Goal: Information Seeking & Learning: Learn about a topic

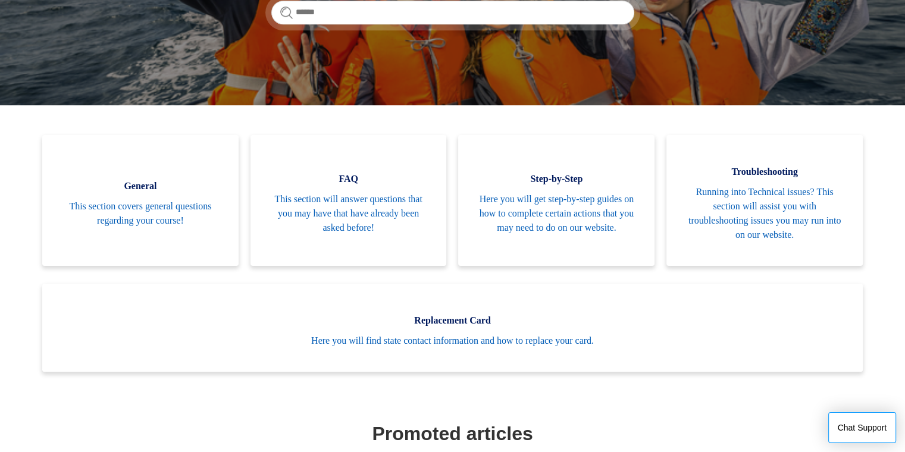
scroll to position [223, 0]
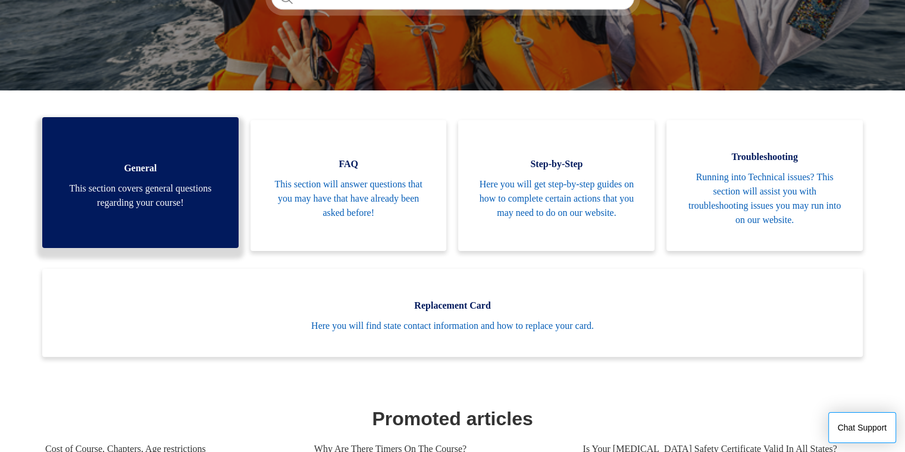
click at [190, 199] on span "This section covers general questions regarding your course!" at bounding box center [140, 195] width 161 height 29
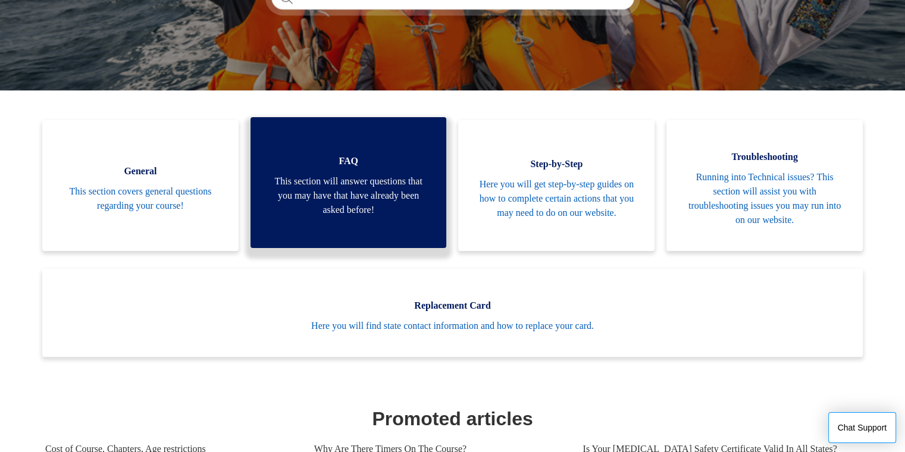
click at [281, 186] on span "This section will answer questions that you may have that have already been ask…" at bounding box center [348, 195] width 161 height 43
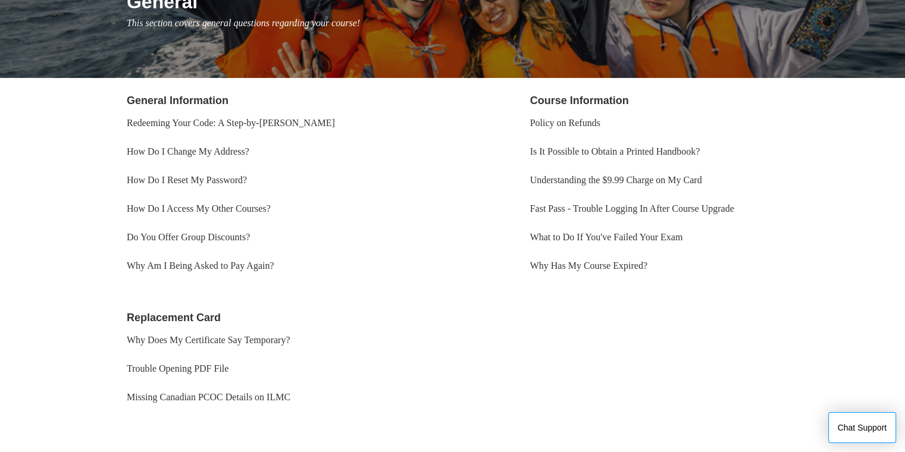
scroll to position [170, 0]
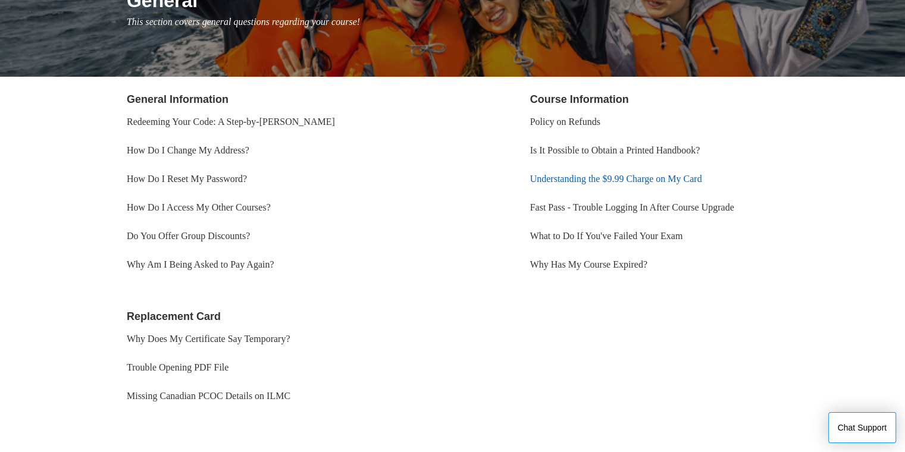
click at [574, 183] on link "Understanding the $9.99 Charge on My Card" at bounding box center [616, 179] width 172 height 10
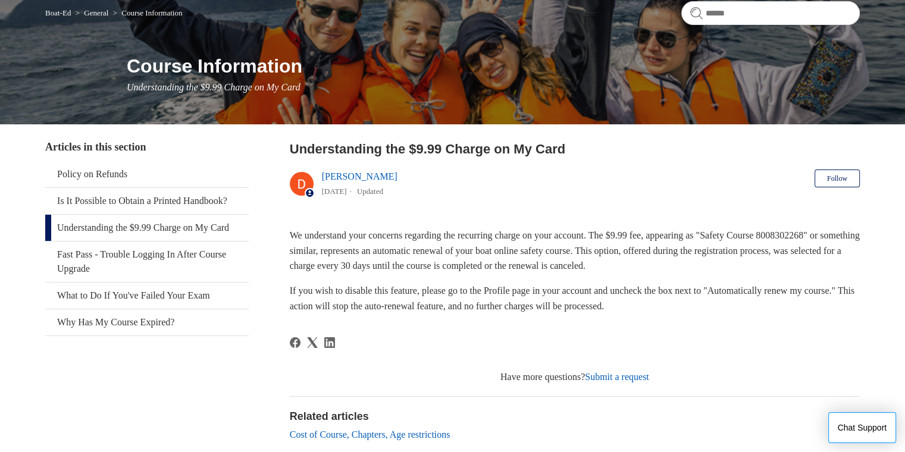
scroll to position [112, 0]
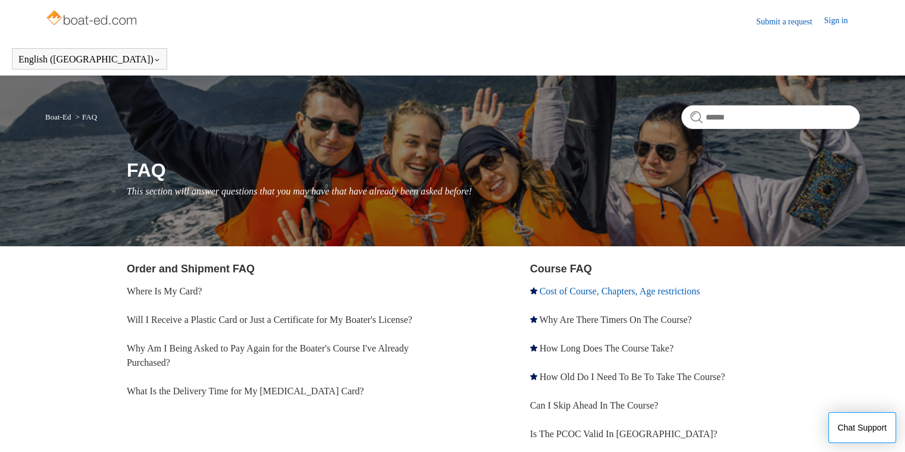
click at [599, 292] on link "Cost of Course, Chapters, Age restrictions" at bounding box center [620, 291] width 161 height 10
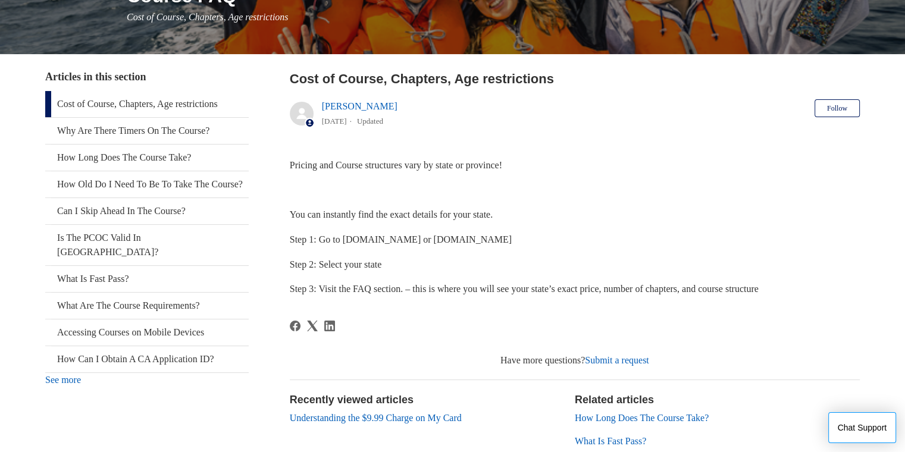
scroll to position [182, 0]
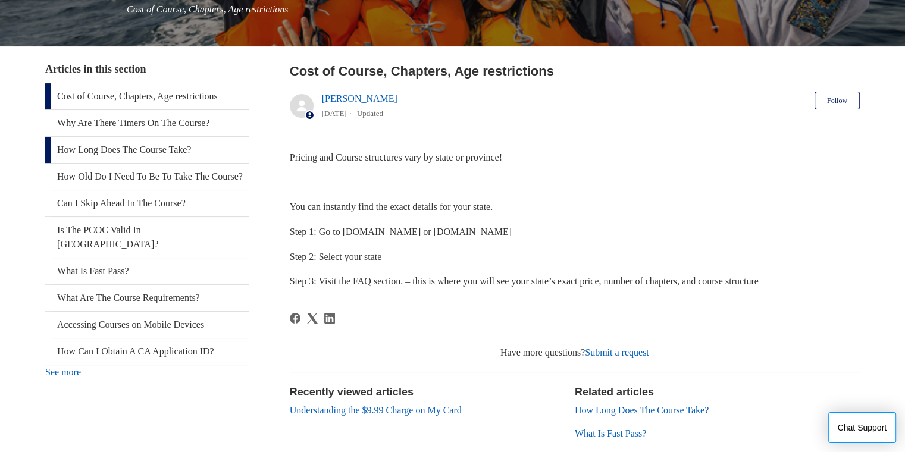
click at [169, 151] on link "How Long Does The Course Take?" at bounding box center [147, 150] width 204 height 26
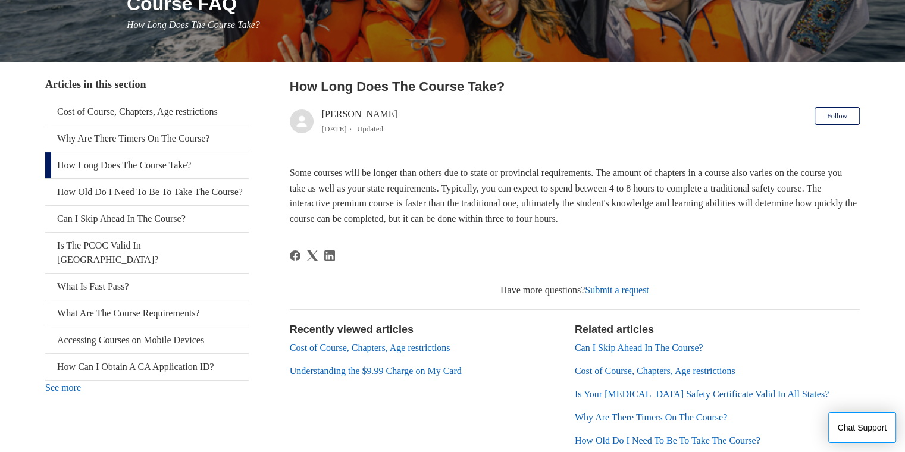
scroll to position [171, 0]
